Goal: Information Seeking & Learning: Learn about a topic

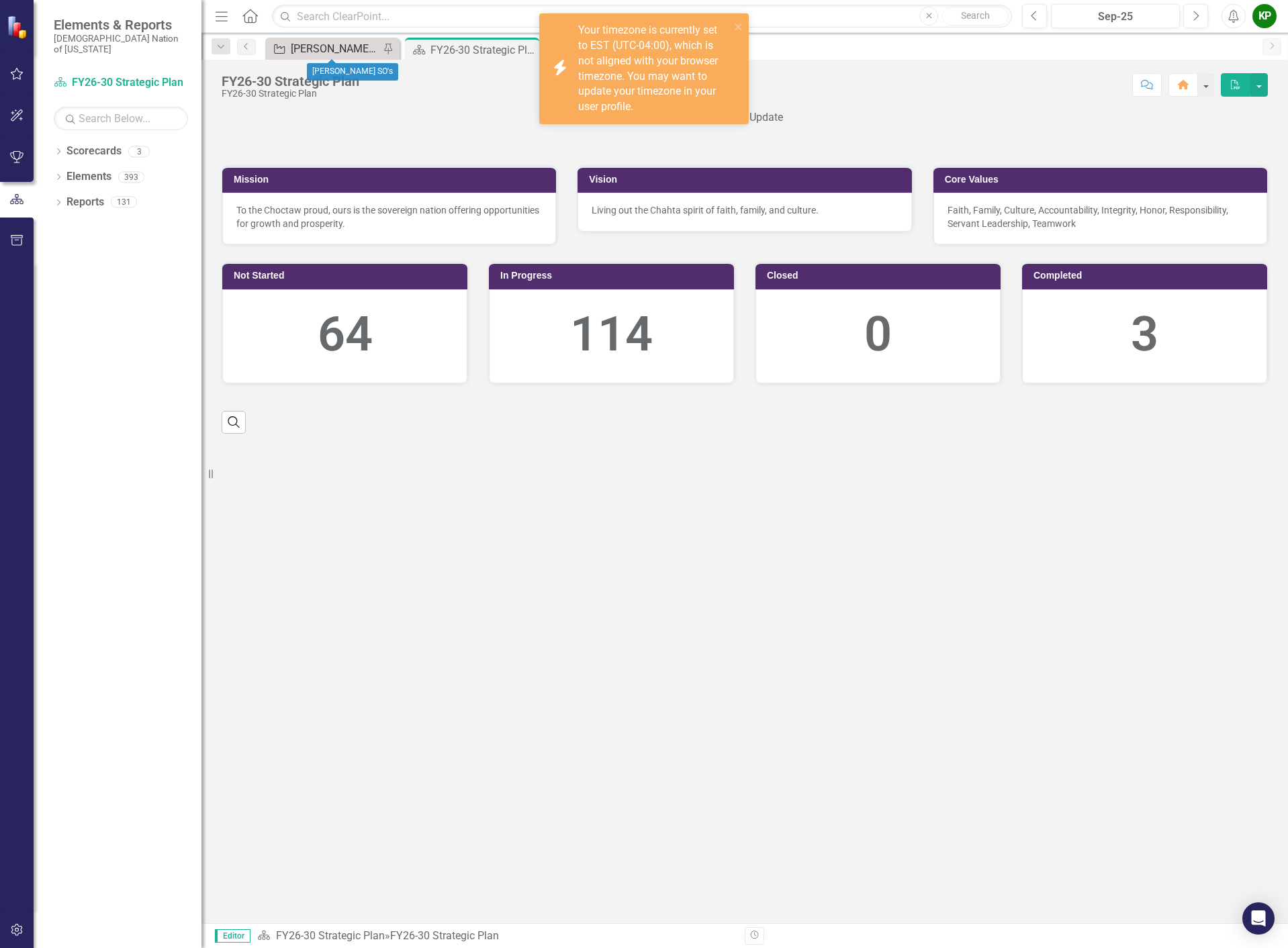
click at [317, 47] on div "[PERSON_NAME] SO's" at bounding box center [335, 49] width 89 height 16
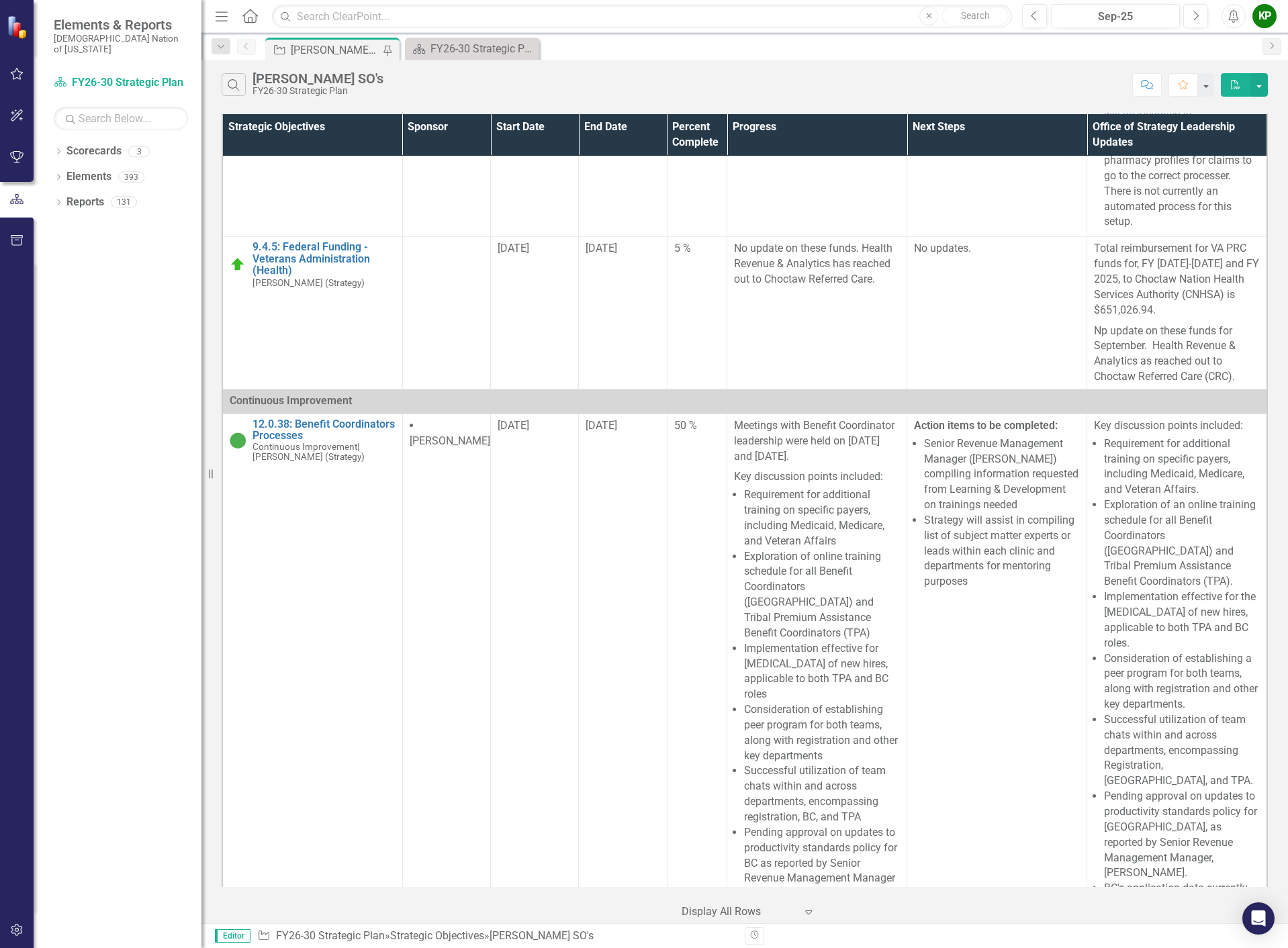
scroll to position [5507, 0]
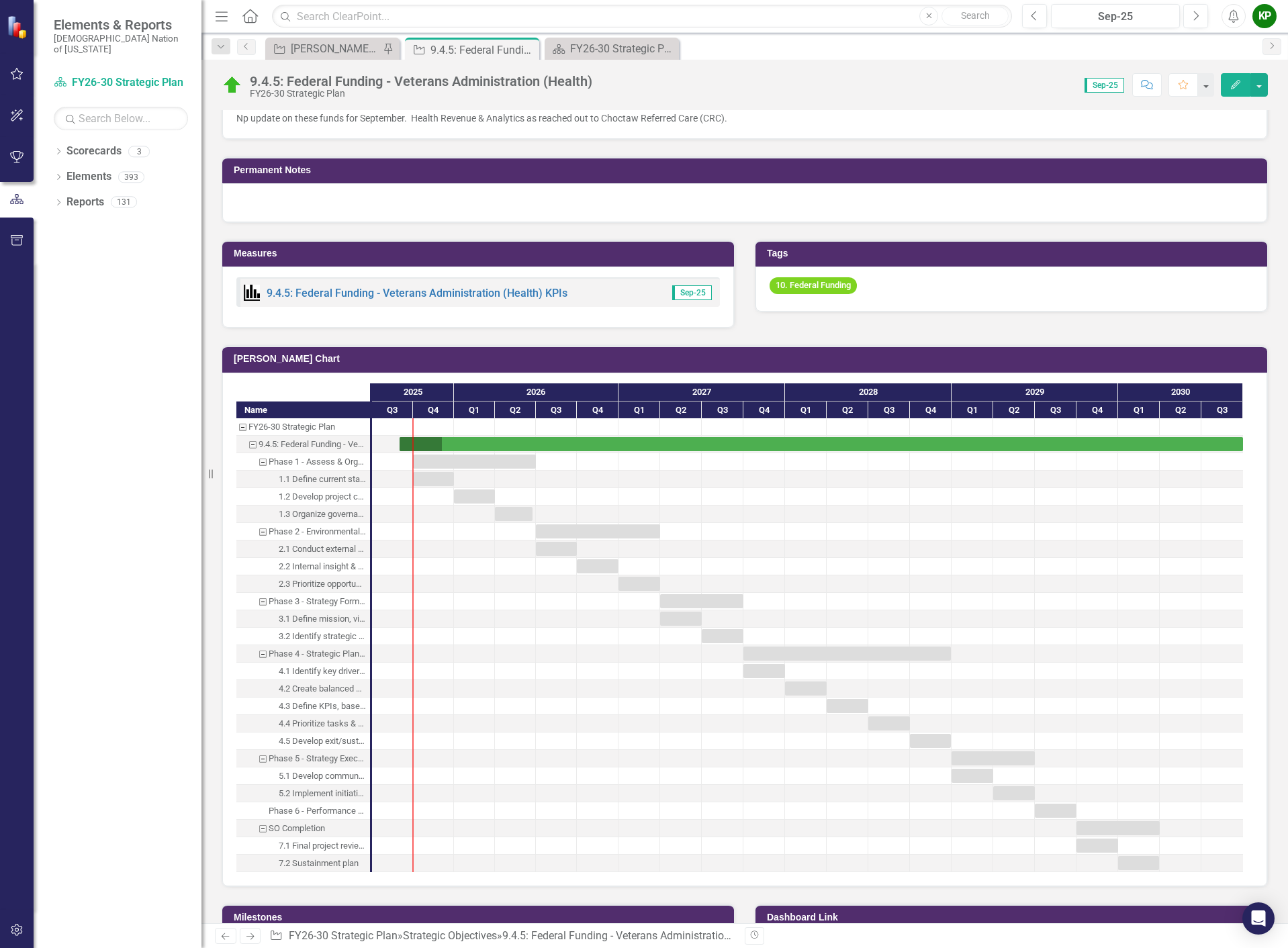
scroll to position [520, 0]
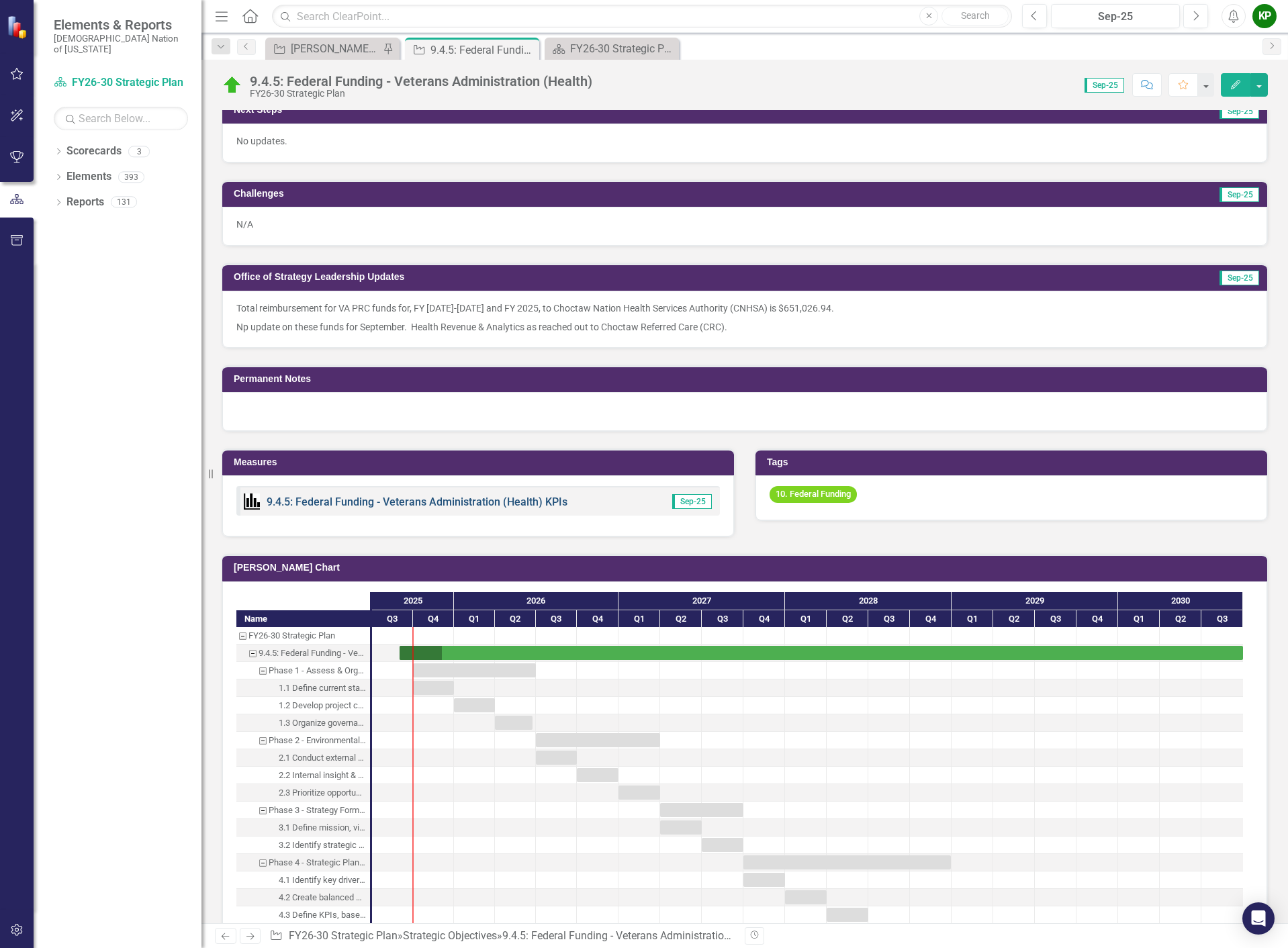
click at [455, 503] on link "9.4.5: Federal Funding - Veterans Administration (Health) KPIs" at bounding box center [416, 501] width 301 height 12
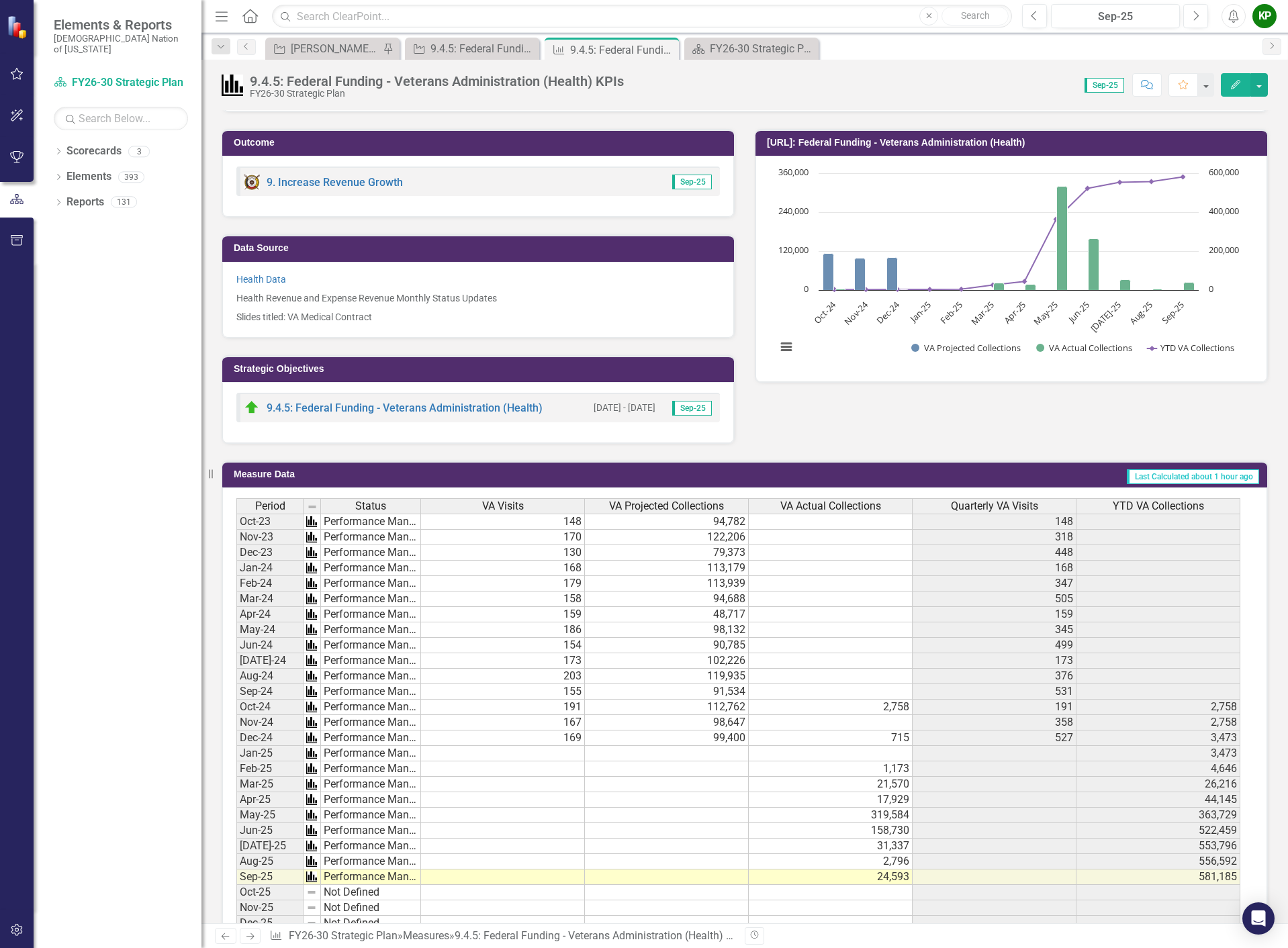
scroll to position [201, 0]
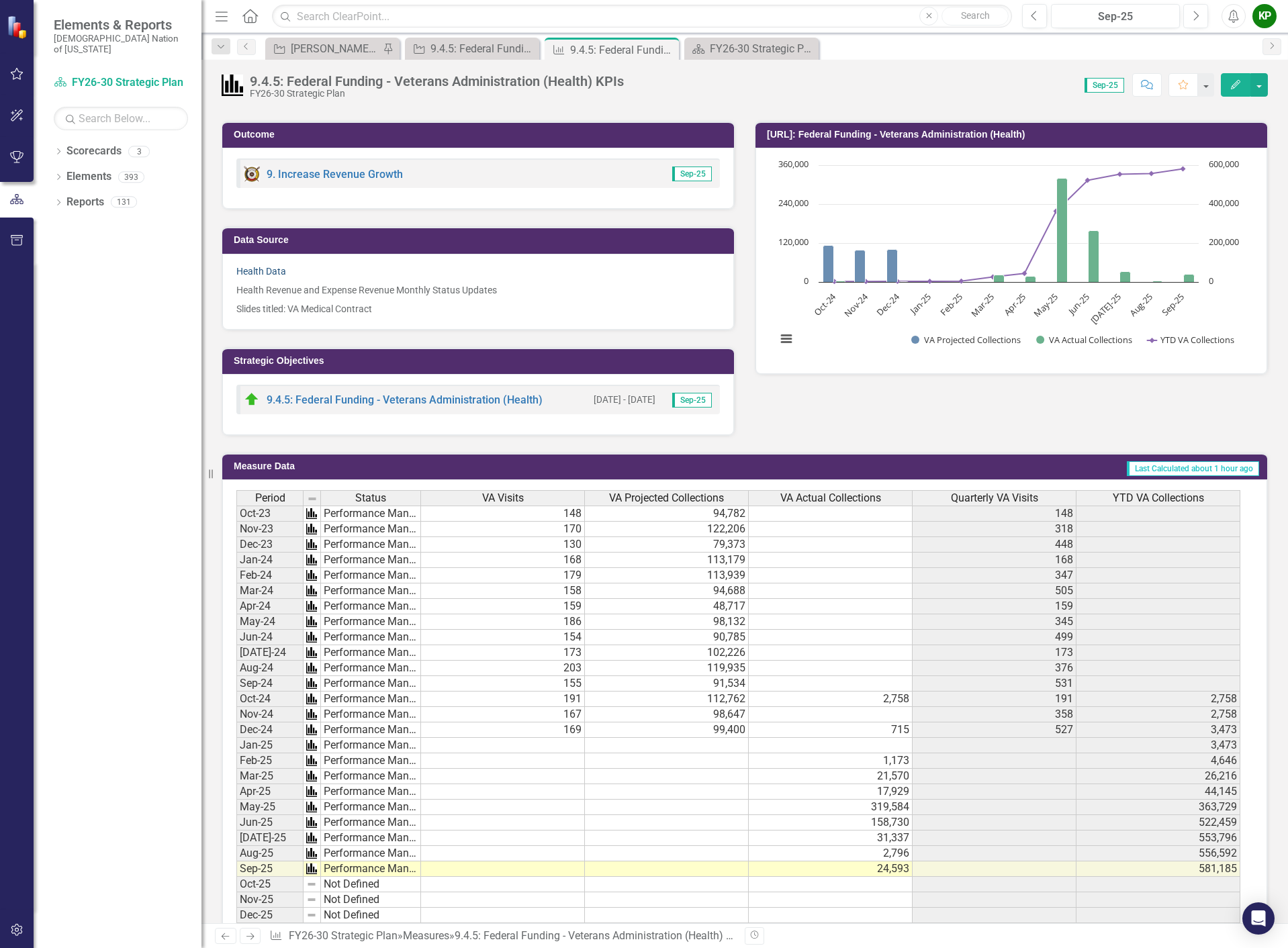
click at [264, 266] on link "Health Data" at bounding box center [261, 271] width 49 height 11
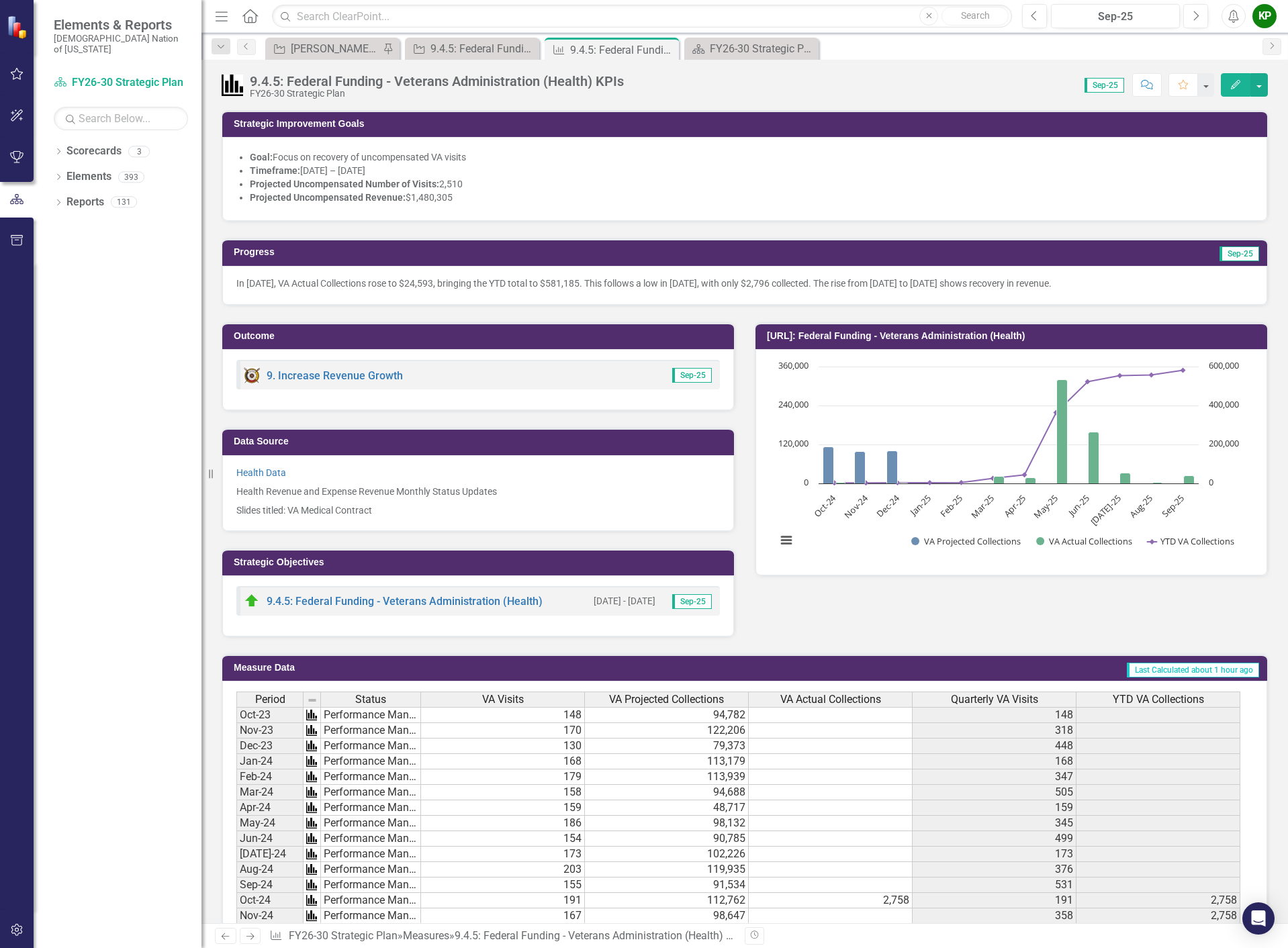
click at [468, 161] on p "Goal: Focus on recovery of uncompensated VA visits" at bounding box center [751, 157] width 1003 height 13
drag, startPoint x: 480, startPoint y: 161, endPoint x: 387, endPoint y: 153, distance: 93.3
click at [387, 153] on p "Goal: Focus on recovery of uncompensated VA visits" at bounding box center [751, 157] width 1003 height 13
click at [1208, 87] on button "button" at bounding box center [1205, 85] width 17 height 24
click at [1078, 75] on div "Score: 0.00 Sep-25 Completed Comment Favorite Edit" at bounding box center [948, 85] width 637 height 23
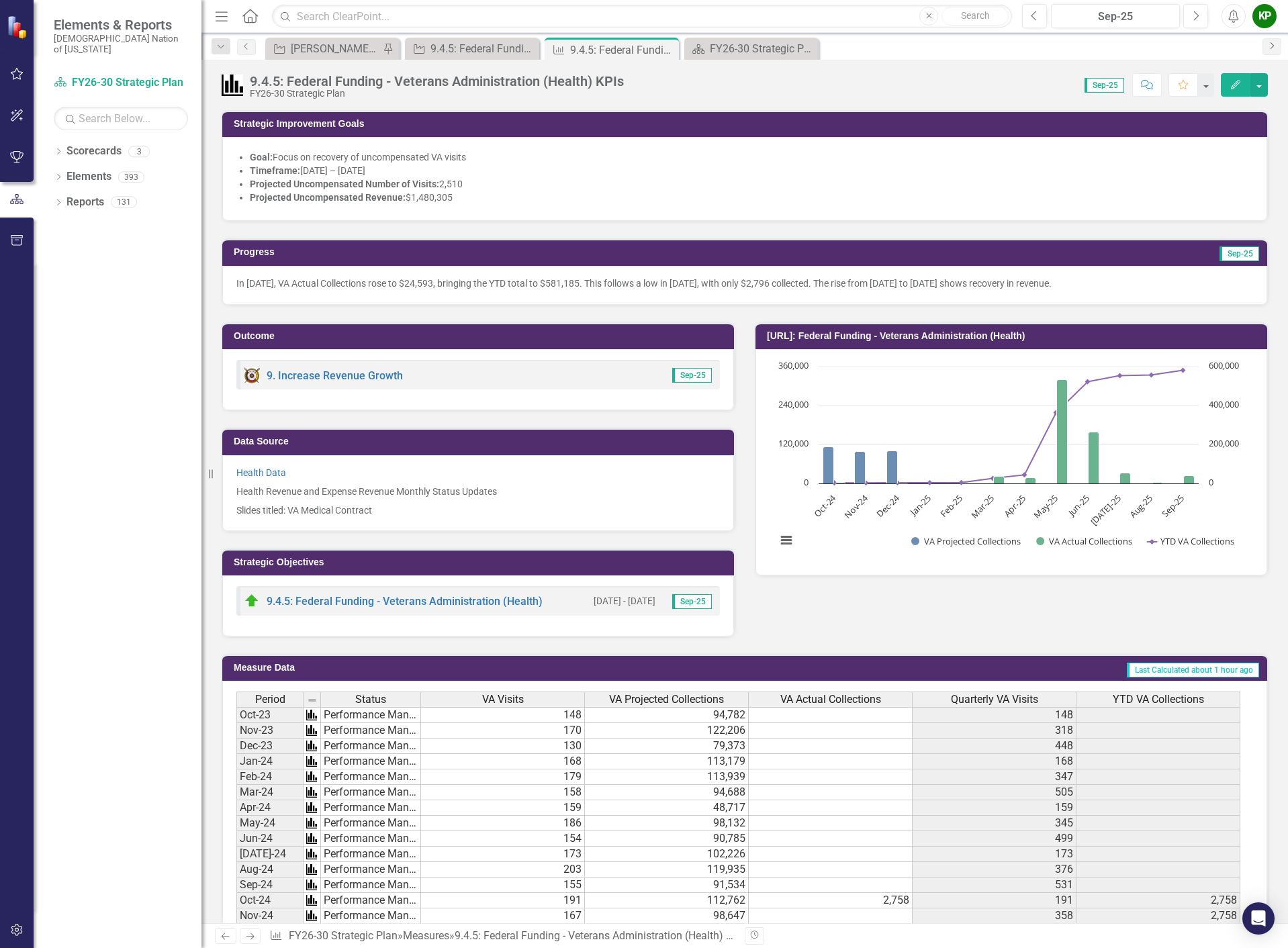
click at [1272, 52] on link "Next" at bounding box center [1272, 46] width 19 height 16
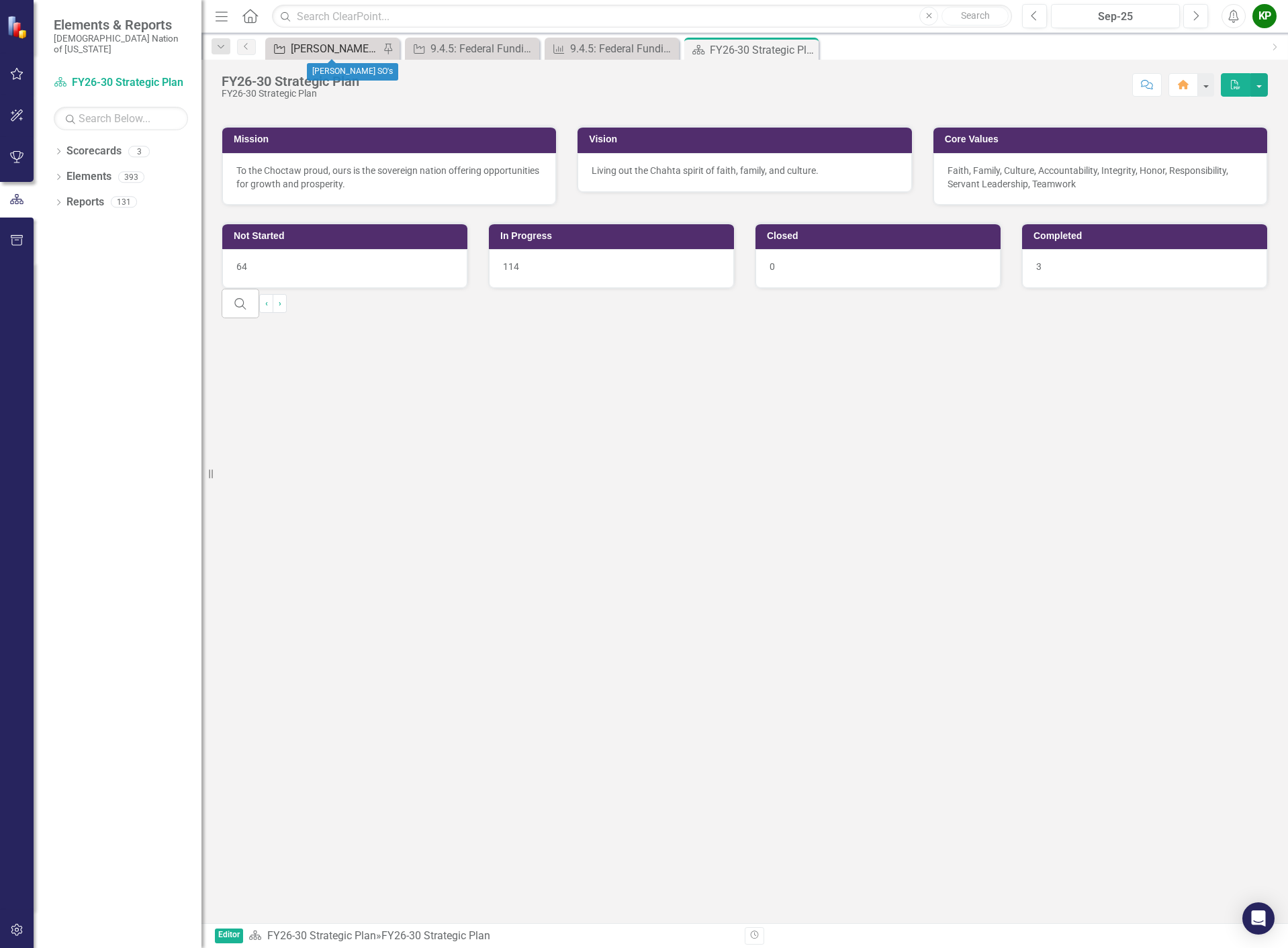
click at [297, 44] on div "[PERSON_NAME] SO's" at bounding box center [335, 49] width 89 height 16
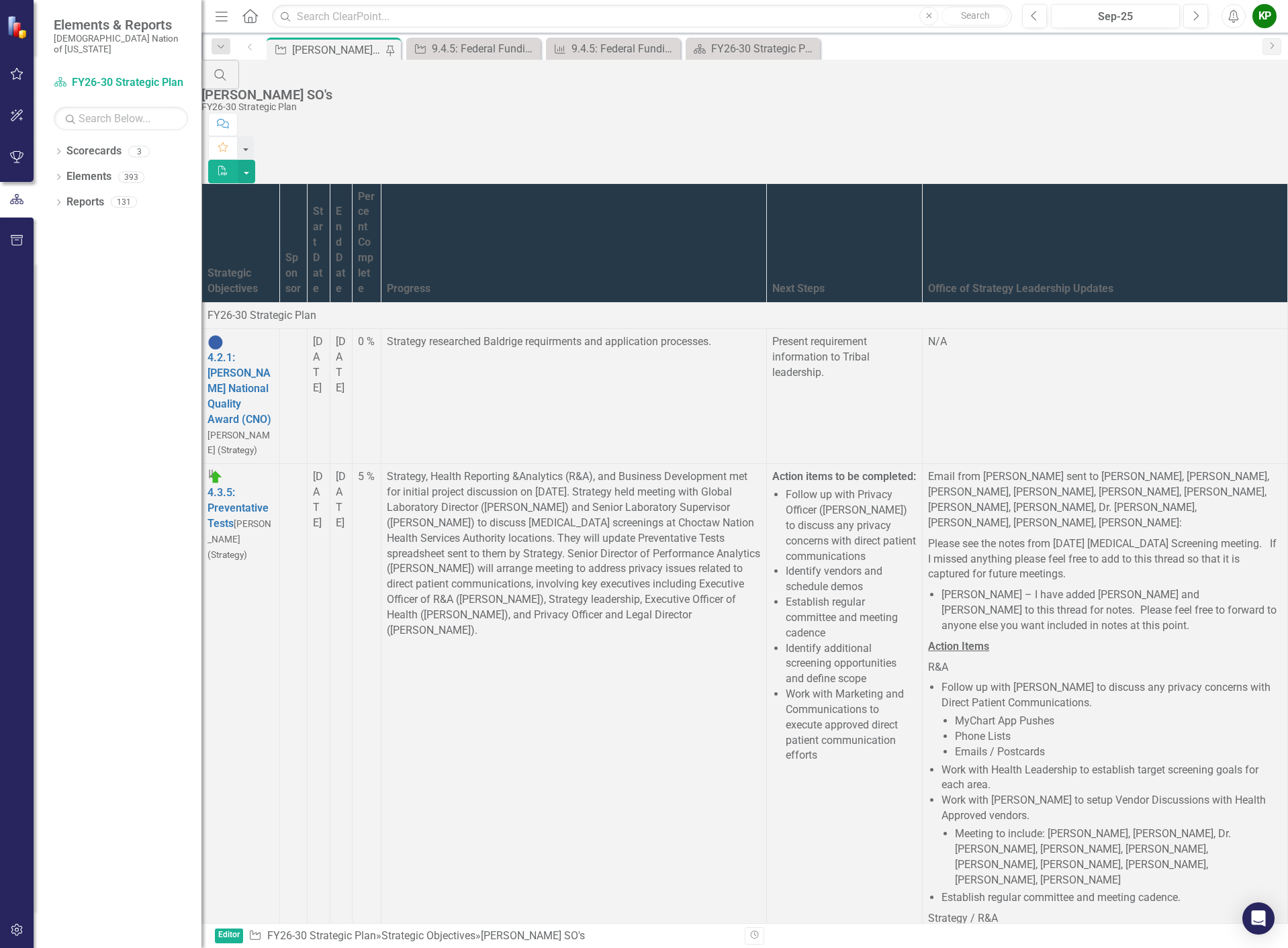
scroll to position [5709, 0]
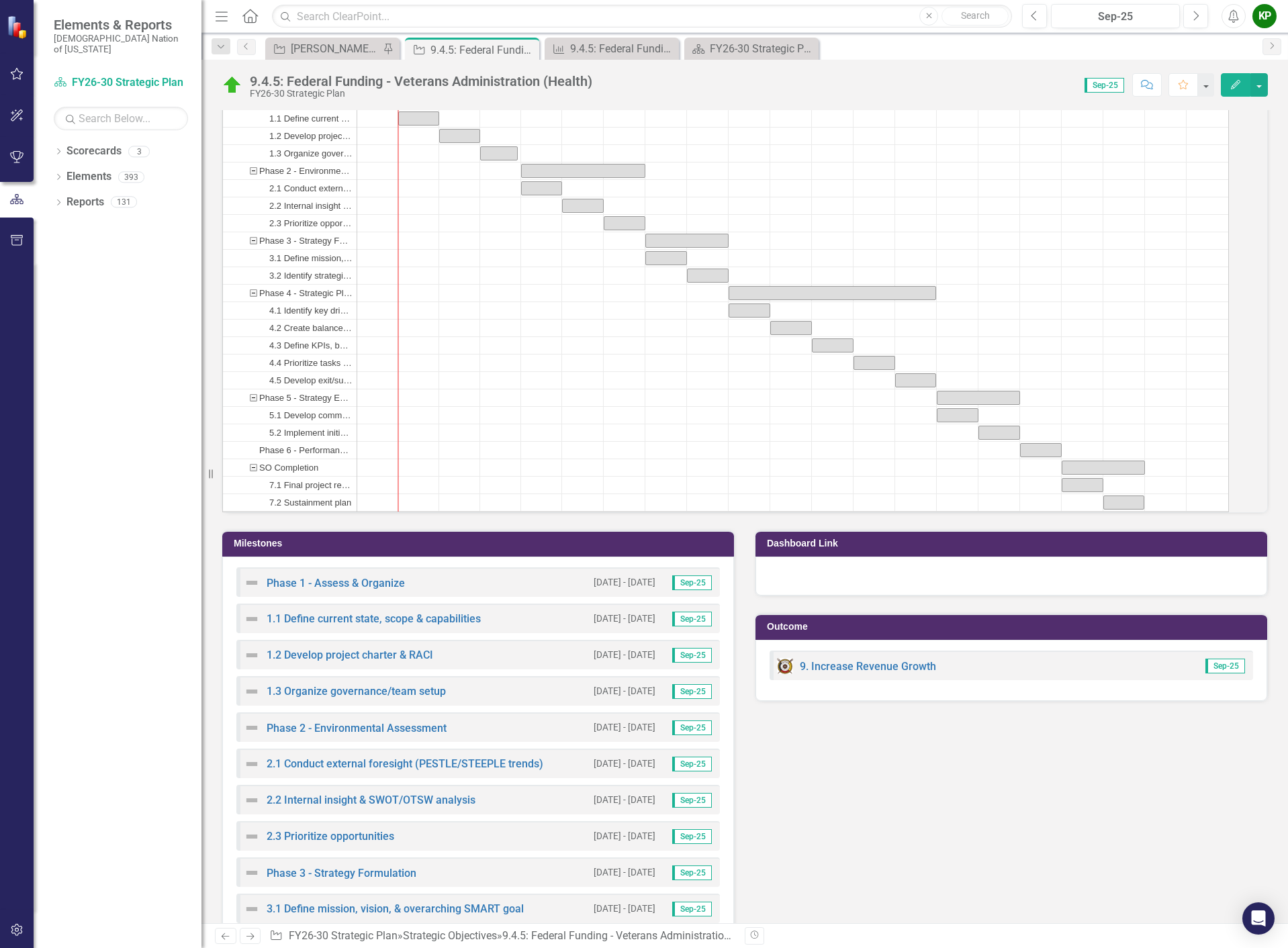
scroll to position [739, 0]
